Goal: Task Accomplishment & Management: Use online tool/utility

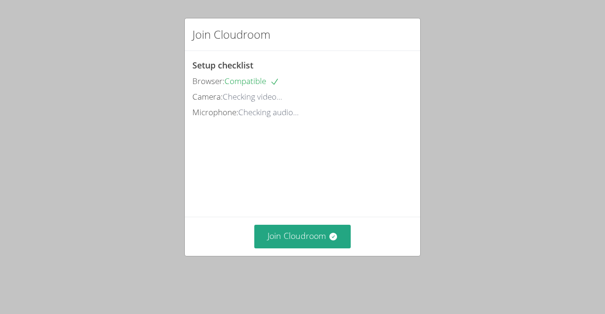
click at [290, 269] on div "Join Cloudroom Setup checklist Browser: Compatible Camera: Checking video... Mi…" at bounding box center [302, 157] width 605 height 314
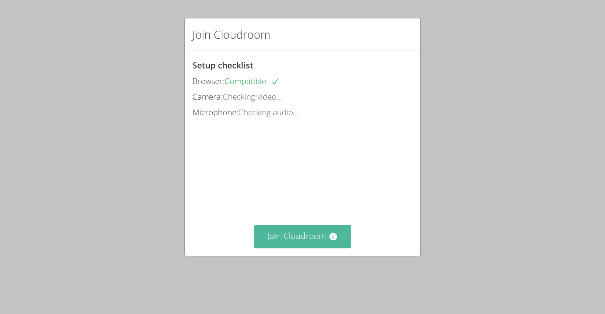
click at [304, 248] on button "Join Cloudroom" at bounding box center [302, 236] width 97 height 23
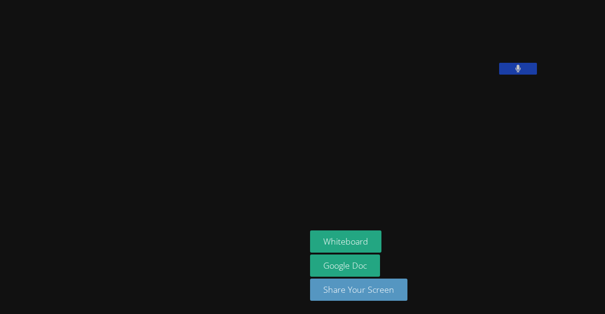
click at [499, 75] on button at bounding box center [518, 69] width 38 height 12
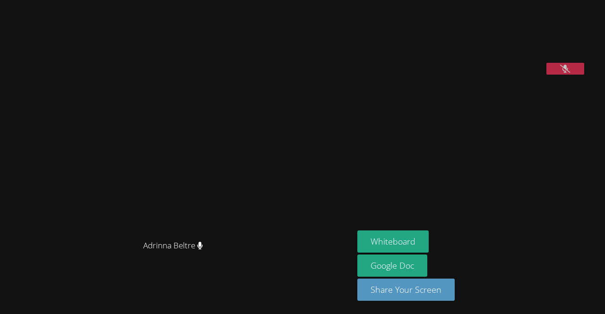
click at [357, 54] on video at bounding box center [428, 39] width 142 height 71
click at [547, 75] on button at bounding box center [566, 69] width 38 height 12
click at [248, 140] on video at bounding box center [177, 138] width 142 height 195
click at [248, 148] on video at bounding box center [177, 138] width 142 height 195
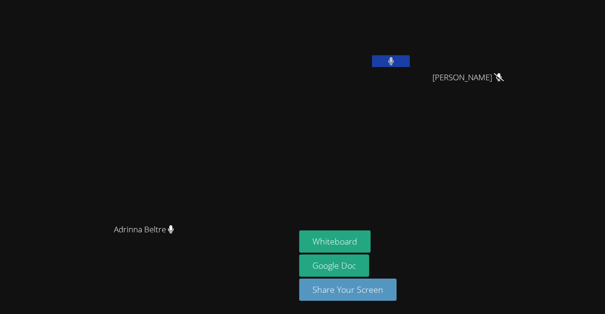
click at [412, 75] on div "[PERSON_NAME] Portillo" at bounding box center [355, 54] width 113 height 101
click at [394, 63] on icon at bounding box center [391, 61] width 6 height 8
click at [77, 200] on video at bounding box center [148, 138] width 142 height 162
click at [371, 242] on button "Whiteboard" at bounding box center [334, 242] width 71 height 22
click at [394, 64] on icon at bounding box center [391, 61] width 6 height 8
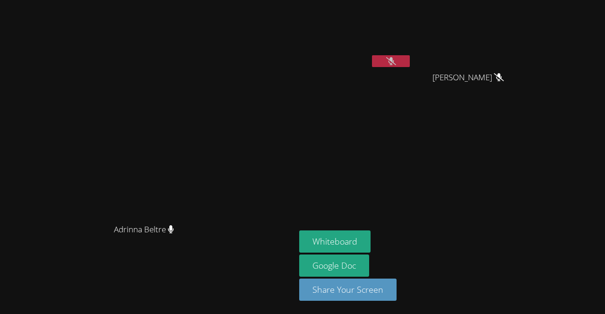
click at [410, 57] on button at bounding box center [391, 61] width 38 height 12
click at [219, 100] on video at bounding box center [148, 138] width 142 height 162
drag, startPoint x: 244, startPoint y: 71, endPoint x: 605, endPoint y: 177, distance: 375.9
click at [605, 177] on div "Adrinna Beltre Adrinna Beltre [PERSON_NAME] Portillo [PERSON_NAME] [PERSON_NAME…" at bounding box center [302, 157] width 605 height 314
click at [371, 234] on button "Whiteboard" at bounding box center [334, 242] width 71 height 22
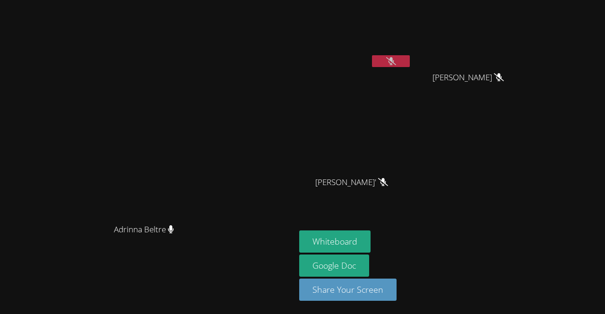
click at [410, 55] on button at bounding box center [391, 61] width 38 height 12
click at [410, 61] on button at bounding box center [391, 61] width 38 height 12
click at [410, 60] on button at bounding box center [391, 61] width 38 height 12
click at [412, 49] on video at bounding box center [355, 35] width 113 height 63
drag, startPoint x: 462, startPoint y: 58, endPoint x: 481, endPoint y: 61, distance: 18.8
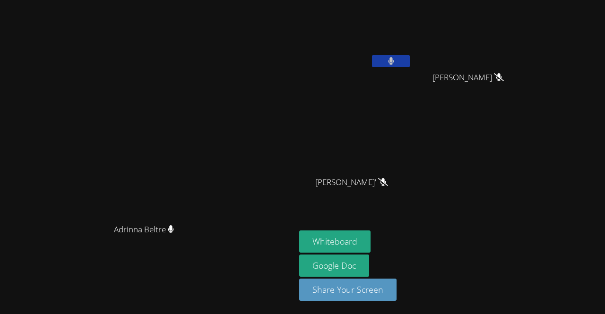
click at [410, 61] on button at bounding box center [391, 61] width 38 height 12
click at [410, 63] on button at bounding box center [391, 61] width 38 height 12
click at [410, 58] on button at bounding box center [391, 61] width 38 height 12
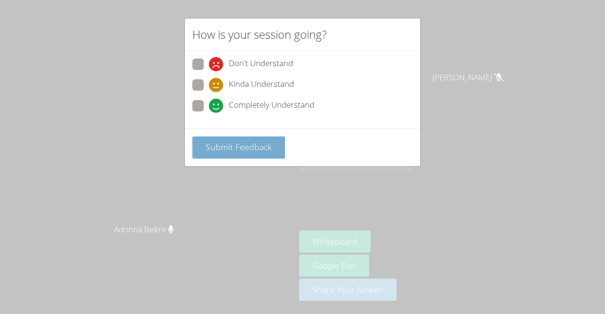
click at [226, 150] on span "Submit Feedback" at bounding box center [239, 146] width 66 height 11
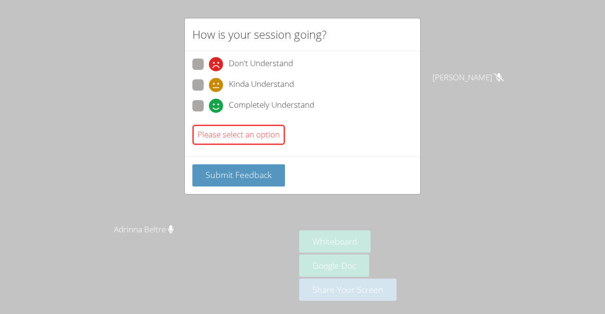
click at [211, 102] on icon at bounding box center [216, 106] width 14 height 14
click at [211, 102] on input "Completely Understand" at bounding box center [213, 104] width 8 height 8
radio input "true"
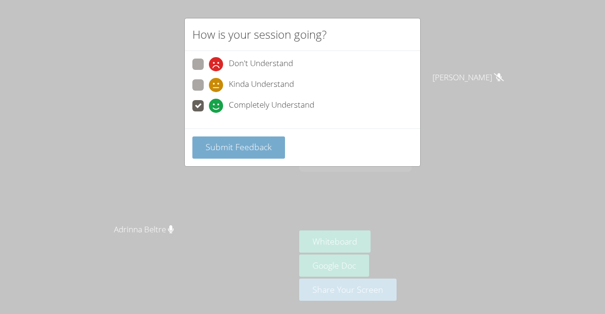
click at [217, 146] on span "Submit Feedback" at bounding box center [239, 146] width 66 height 11
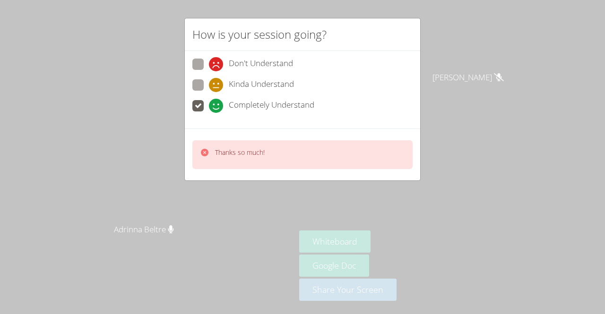
click at [312, 15] on div "How is your session going? Don't Understand Kinda Understand Completely Underst…" at bounding box center [302, 157] width 605 height 314
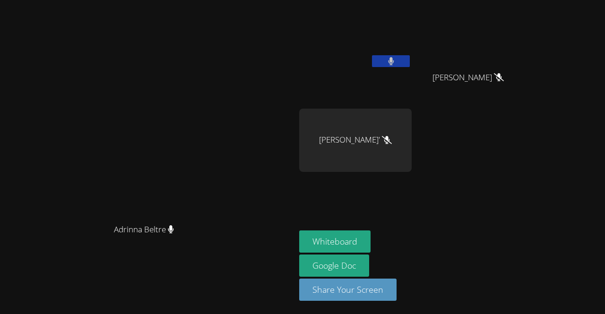
click at [410, 58] on button at bounding box center [391, 61] width 38 height 12
click at [219, 92] on video at bounding box center [148, 138] width 142 height 162
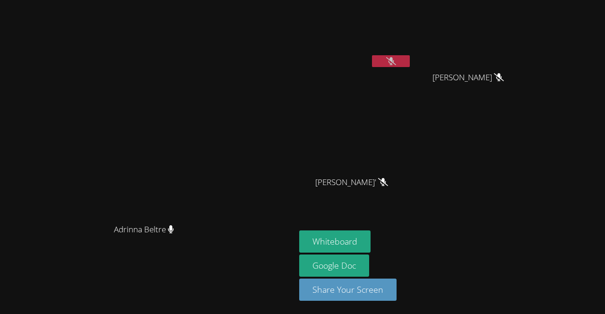
click at [396, 58] on icon at bounding box center [391, 61] width 10 height 8
click at [394, 60] on icon at bounding box center [391, 61] width 6 height 8
click at [410, 57] on button at bounding box center [391, 61] width 38 height 12
